Goal: Entertainment & Leisure: Consume media (video, audio)

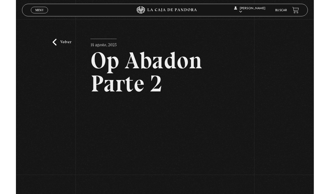
scroll to position [46, 0]
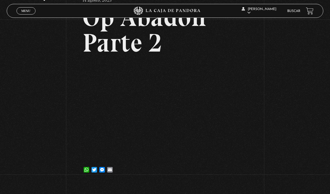
click at [25, 13] on span "Menu" at bounding box center [25, 10] width 9 height 3
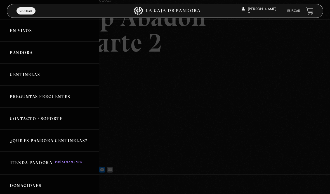
click at [28, 33] on link "En vivos" at bounding box center [49, 31] width 99 height 22
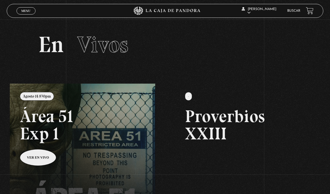
scroll to position [129, 0]
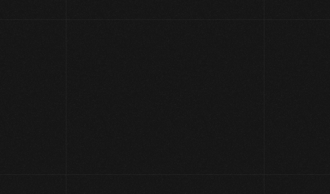
scroll to position [46, 0]
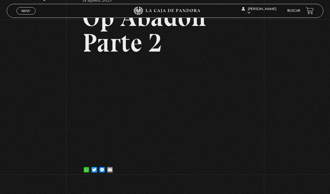
click at [28, 13] on span "Menu" at bounding box center [25, 10] width 9 height 3
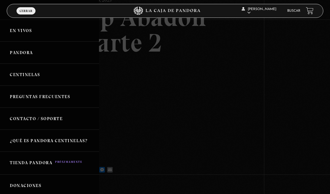
click at [27, 55] on link "Pandora" at bounding box center [49, 53] width 99 height 22
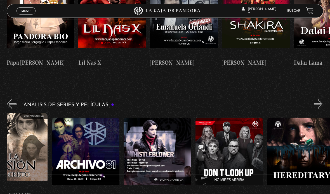
scroll to position [0, 960]
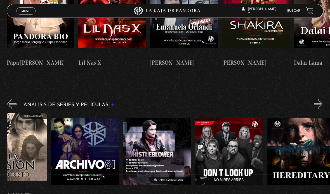
click at [242, 119] on figure at bounding box center [229, 155] width 68 height 75
